Goal: Task Accomplishment & Management: Complete application form

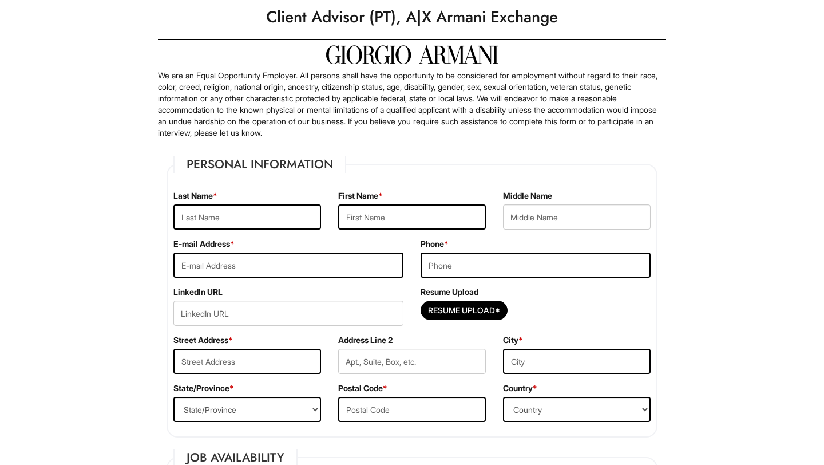
scroll to position [43, 0]
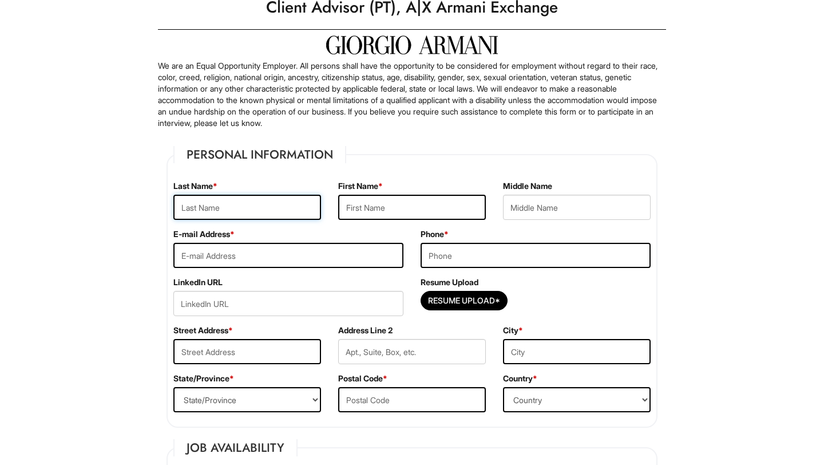
click at [255, 216] on input "text" at bounding box center [247, 207] width 148 height 25
type input "[PERSON_NAME]"
drag, startPoint x: 220, startPoint y: 213, endPoint x: 164, endPoint y: 212, distance: 55.5
click at [165, 212] on div "Last Name * [PERSON_NAME]" at bounding box center [247, 204] width 165 height 48
drag, startPoint x: 217, startPoint y: 211, endPoint x: 168, endPoint y: 196, distance: 51.2
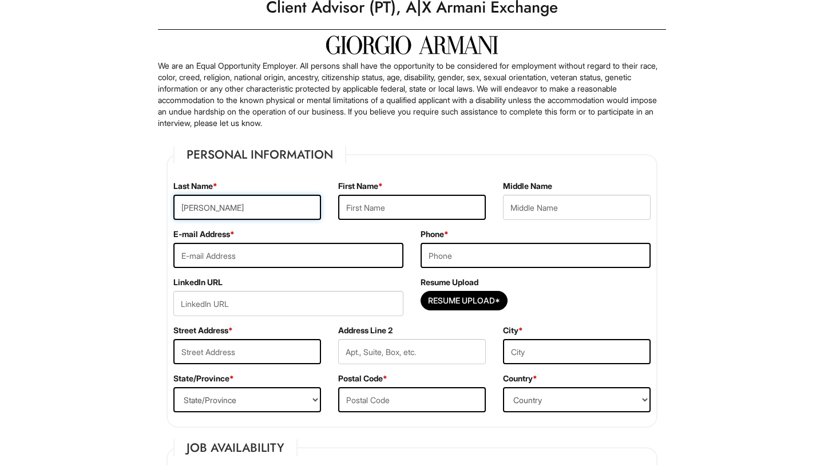
click at [168, 197] on div "Last Name * [PERSON_NAME]" at bounding box center [247, 204] width 165 height 48
type input "[PERSON_NAME]"
click at [374, 211] on input "text" at bounding box center [412, 207] width 148 height 25
type input "[PERSON_NAME]"
click at [559, 216] on input "text" at bounding box center [577, 207] width 148 height 25
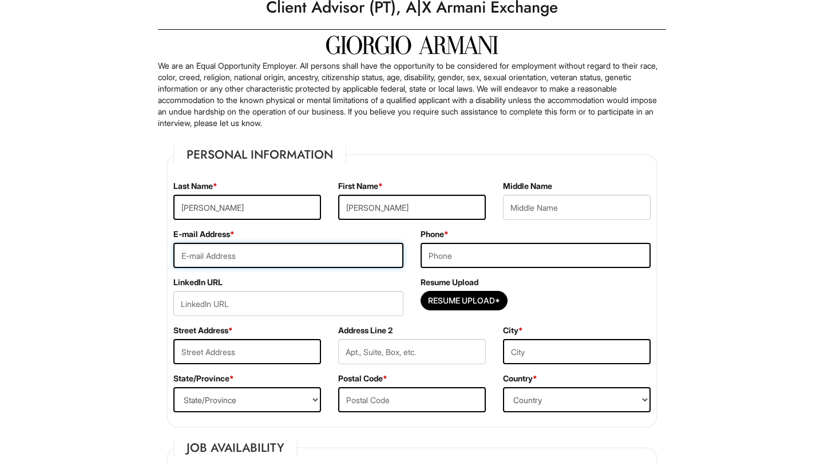
click at [355, 263] on input "email" at bounding box center [288, 255] width 230 height 25
type input "[EMAIL_ADDRESS][DOMAIN_NAME]"
click at [589, 247] on input "tel" at bounding box center [535, 255] width 230 height 25
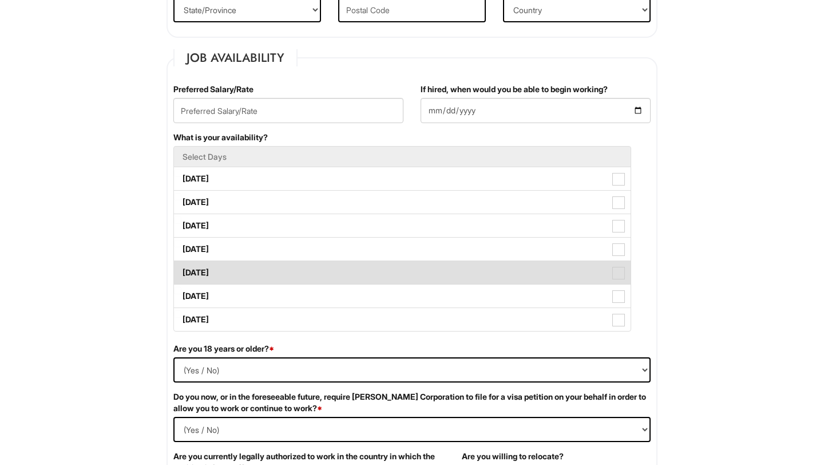
scroll to position [430, 0]
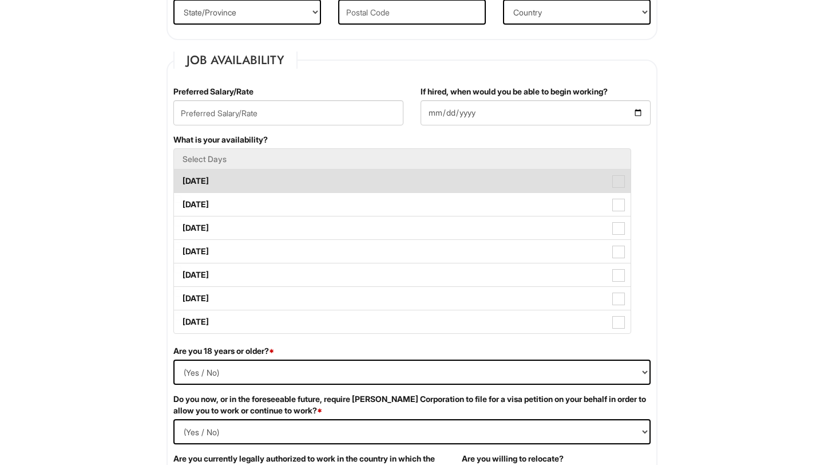
type input "[PHONE_NUMBER]"
click at [617, 184] on span at bounding box center [618, 181] width 13 height 13
click at [181, 179] on Available_Monday "[DATE]" at bounding box center [177, 175] width 7 height 7
checkbox Available_Monday "true"
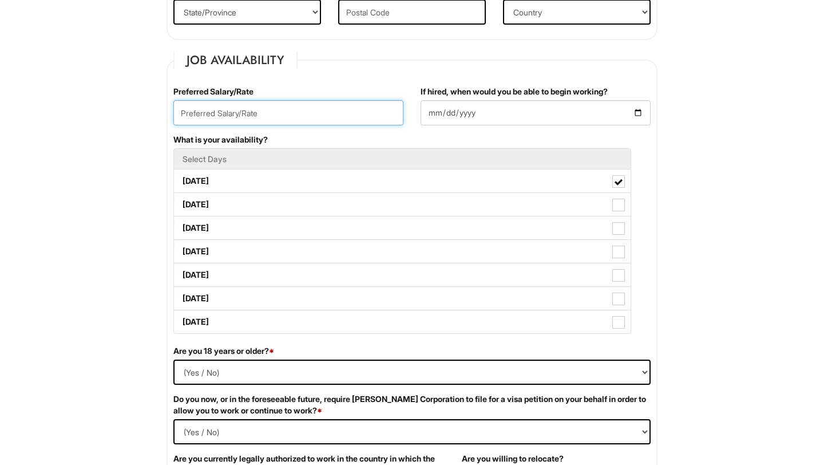
click at [246, 120] on input "text" at bounding box center [288, 112] width 230 height 25
type input "7"
type input "1"
type input "$17"
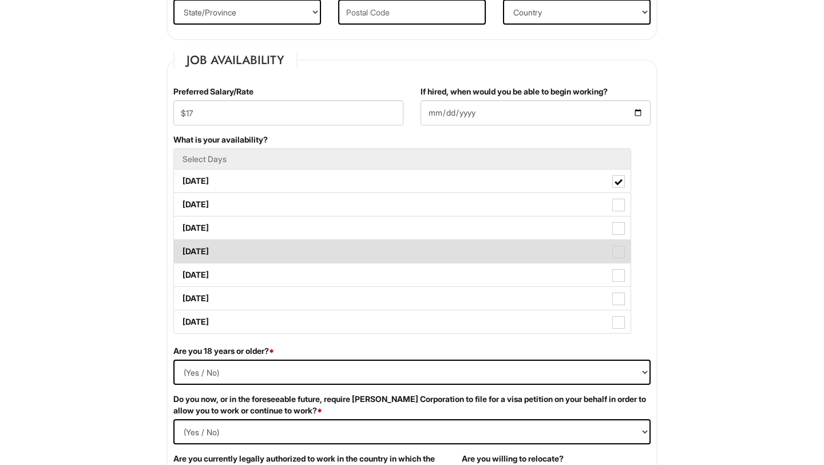
scroll to position [450, 0]
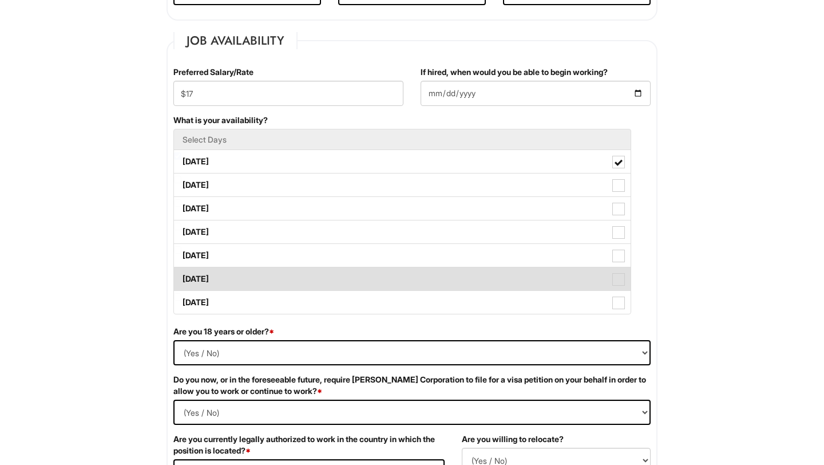
click at [618, 282] on span at bounding box center [618, 279] width 13 height 13
click at [181, 277] on Available_Saturday "[DATE]" at bounding box center [177, 272] width 7 height 7
checkbox Available_Saturday "true"
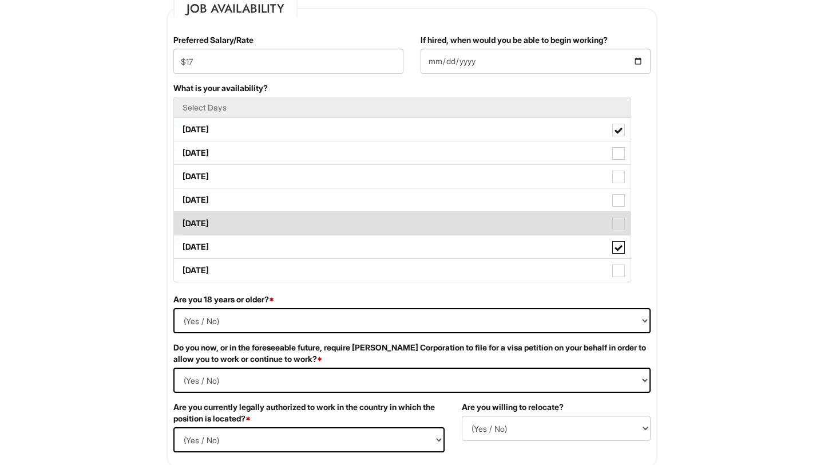
scroll to position [483, 0]
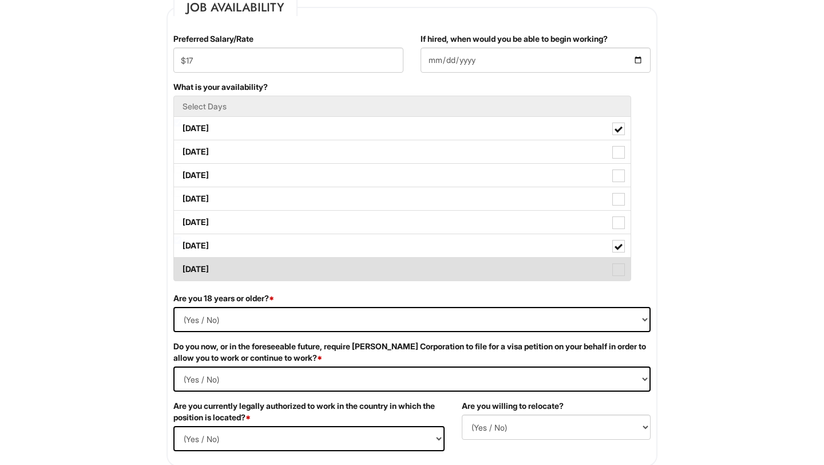
click at [611, 267] on label "[DATE]" at bounding box center [402, 268] width 457 height 23
click at [181, 267] on Available_Sunday "[DATE]" at bounding box center [177, 263] width 7 height 7
checkbox Available_Sunday "true"
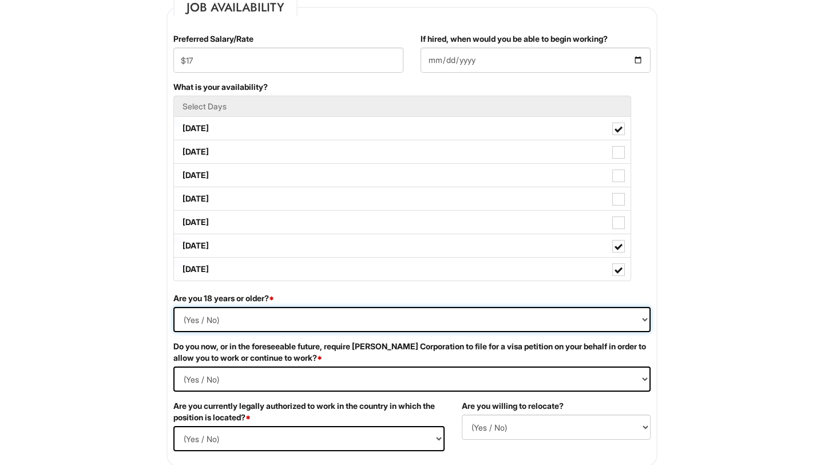
click at [339, 317] on select "(Yes / No) Yes No" at bounding box center [411, 319] width 477 height 25
select select "Yes"
click at [173, 307] on select "(Yes / No) Yes No" at bounding box center [411, 319] width 477 height 25
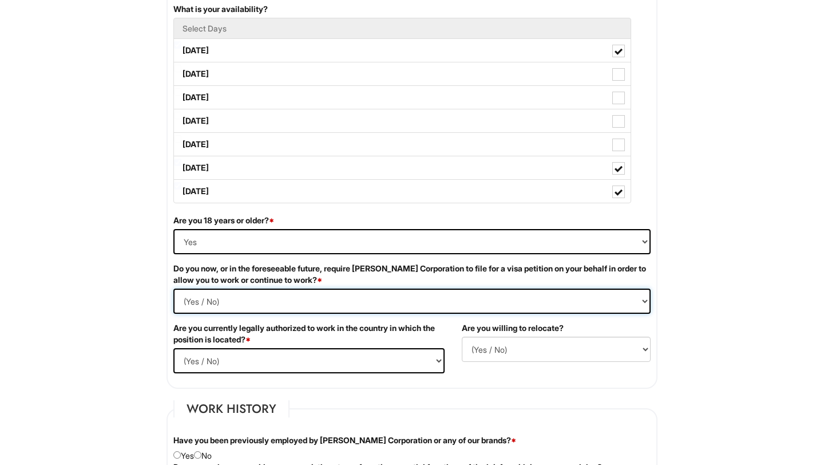
click at [274, 303] on Required "(Yes / No) Yes No" at bounding box center [411, 300] width 477 height 25
select Required "No"
click at [173, 288] on Required "(Yes / No) Yes No" at bounding box center [411, 300] width 477 height 25
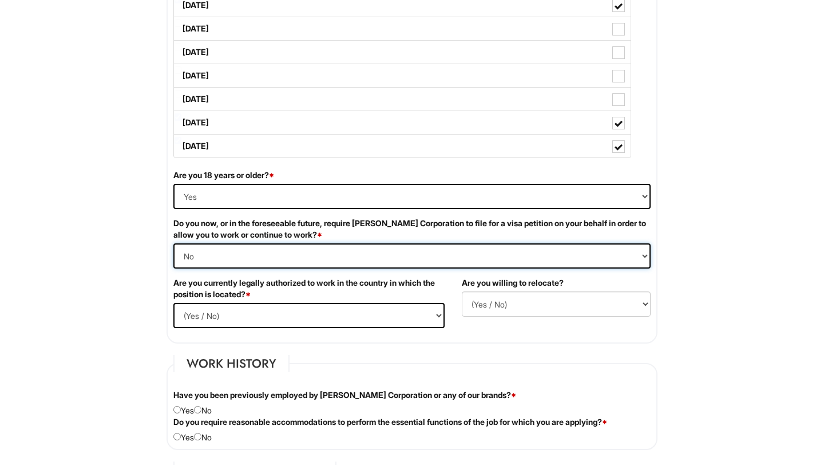
scroll to position [633, 0]
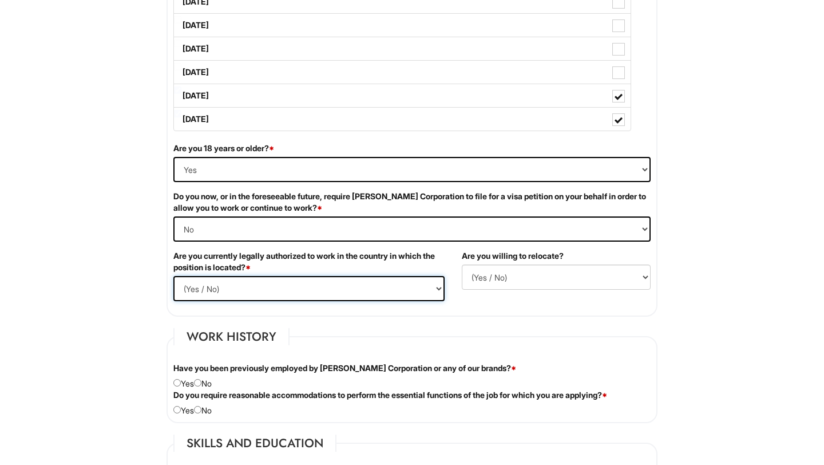
click at [273, 291] on select "(Yes / No) Yes No" at bounding box center [308, 288] width 271 height 25
select select "Yes"
click at [173, 276] on select "(Yes / No) Yes No" at bounding box center [308, 288] width 271 height 25
click at [497, 279] on select "(Yes / No) No Yes" at bounding box center [556, 276] width 189 height 25
select select "N"
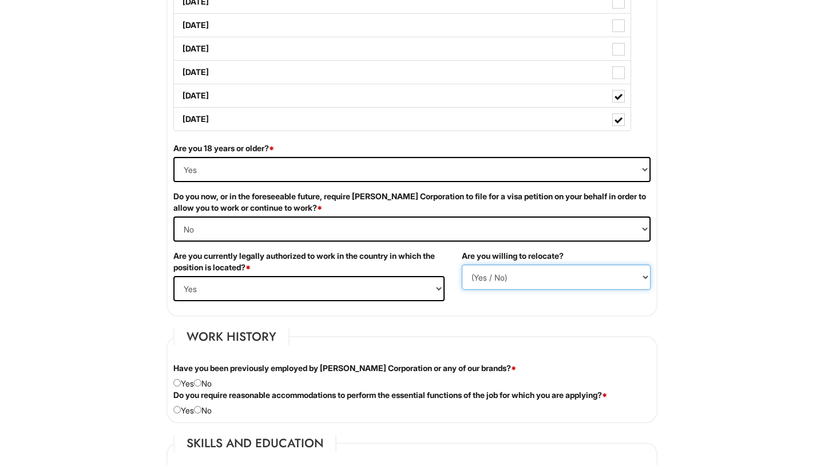
click at [462, 264] on select "(Yes / No) No Yes" at bounding box center [556, 276] width 189 height 25
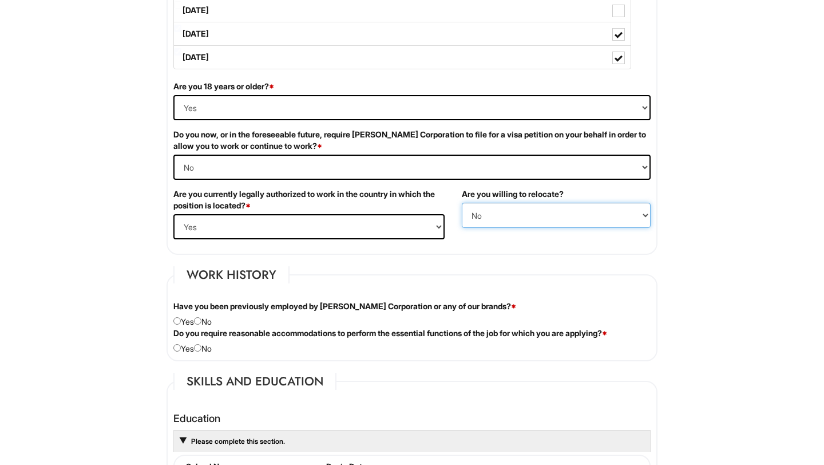
scroll to position [845, 0]
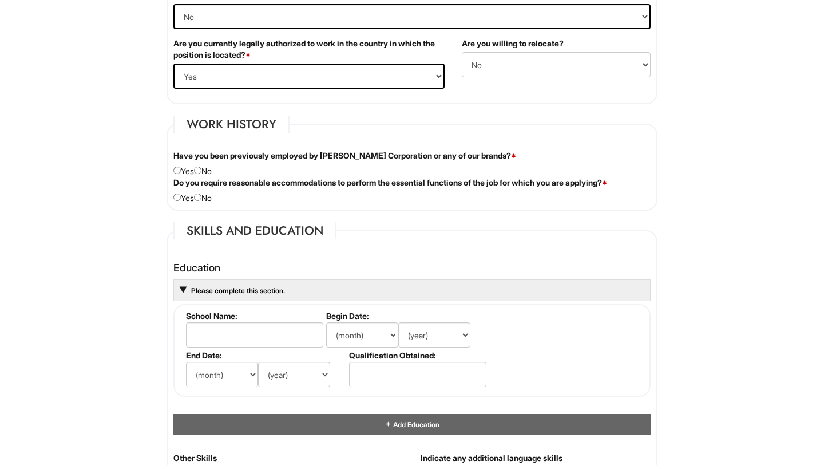
click at [206, 170] on div "Have you been previously employed by [PERSON_NAME] Corporation or any of our br…" at bounding box center [412, 163] width 494 height 27
click at [200, 169] on input "radio" at bounding box center [197, 169] width 7 height 7
radio input "true"
click at [207, 197] on div "Do you require reasonable accommodations to perform the essential functions of …" at bounding box center [412, 190] width 494 height 27
click at [201, 201] on input "radio" at bounding box center [197, 196] width 7 height 7
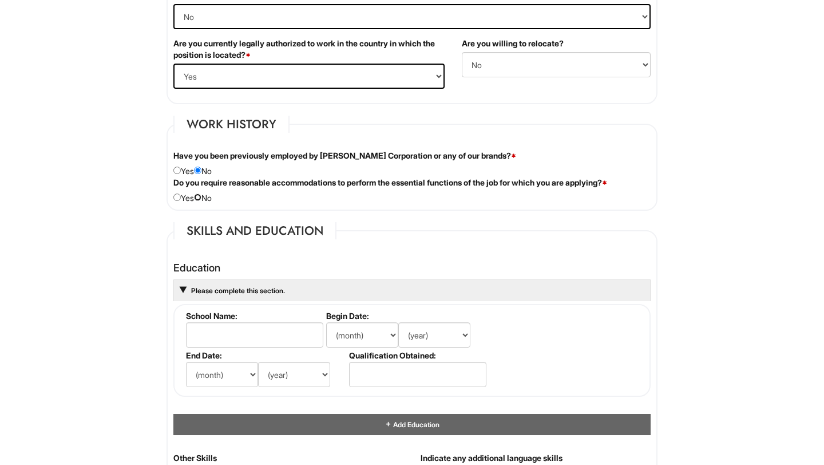
radio input "true"
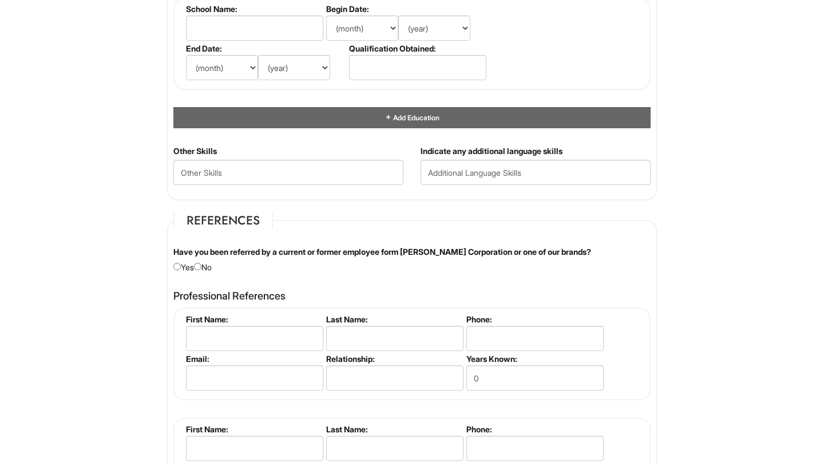
scroll to position [1025, 0]
